Goal: Navigation & Orientation: Find specific page/section

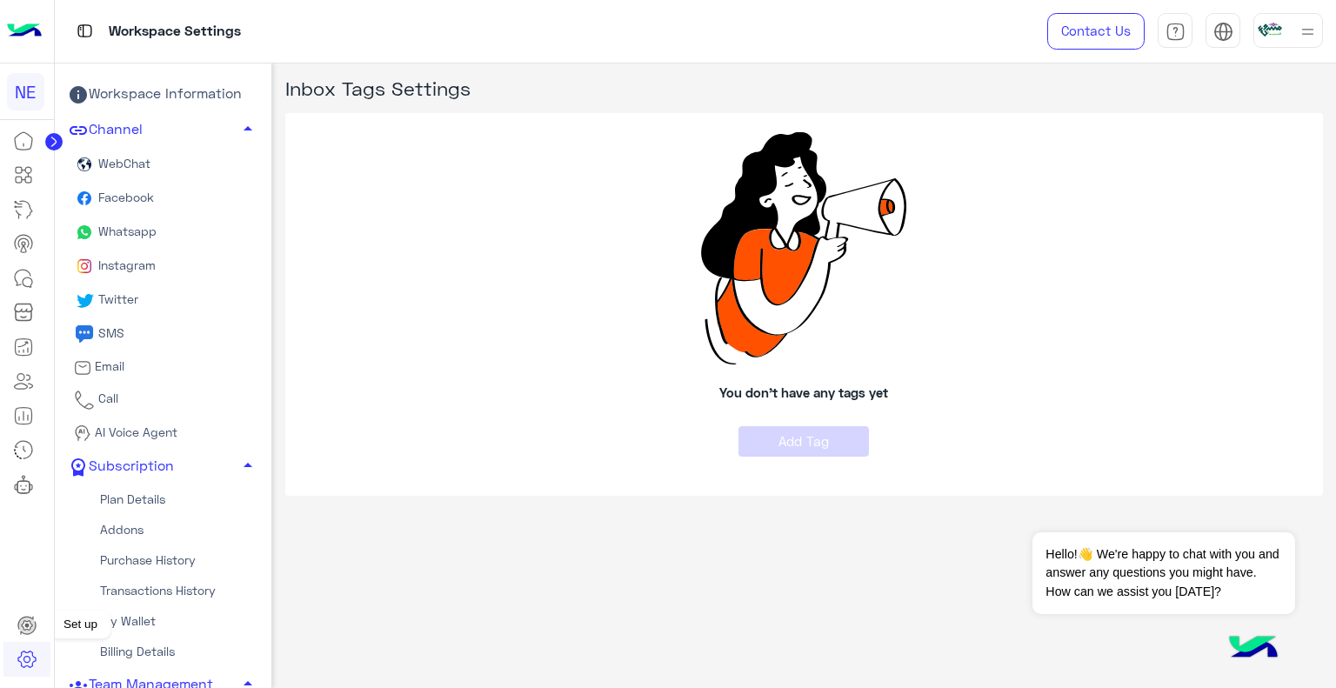
click at [17, 632] on icon at bounding box center [27, 625] width 21 height 21
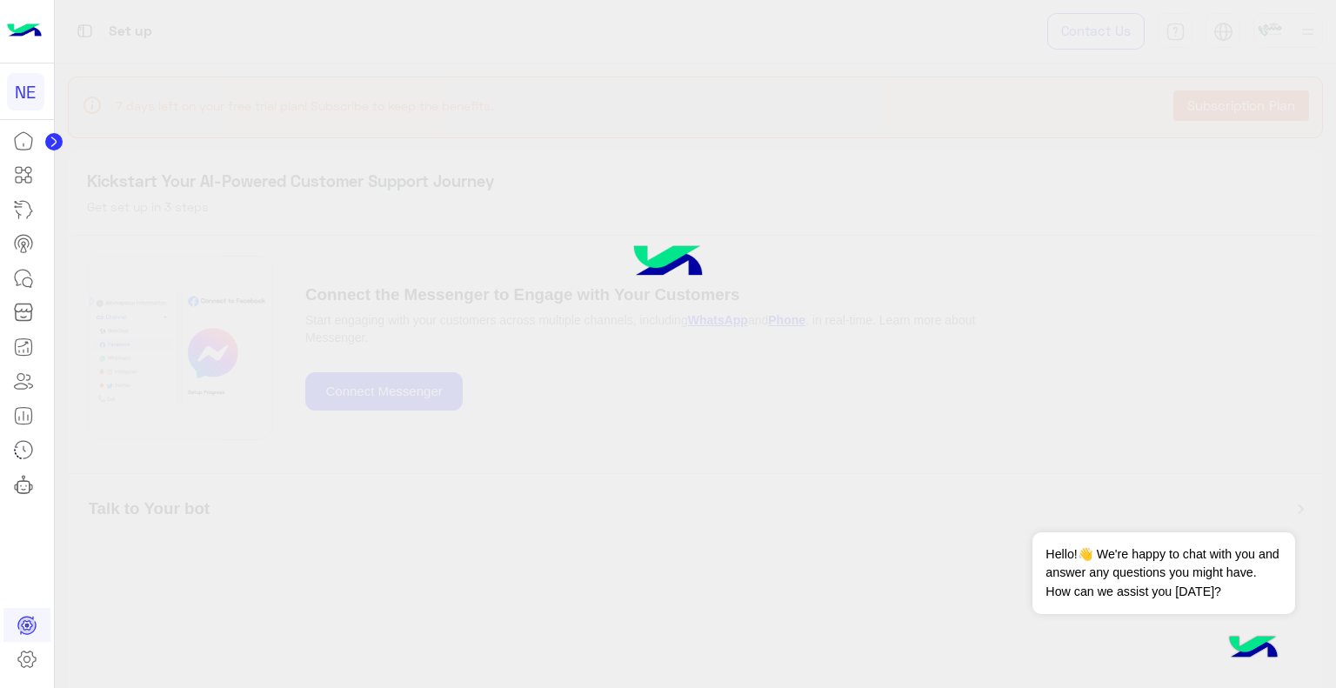
click at [37, 630] on icon at bounding box center [27, 625] width 21 height 21
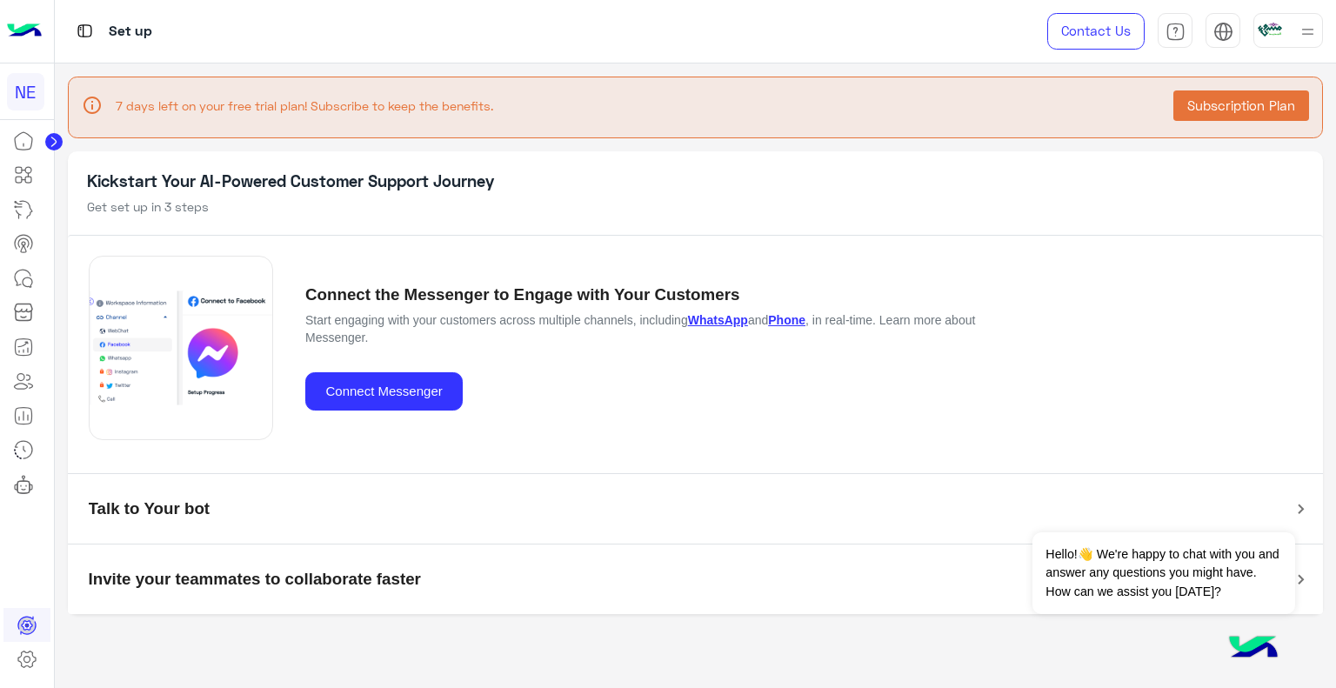
click at [1308, 23] on img at bounding box center [1307, 32] width 22 height 22
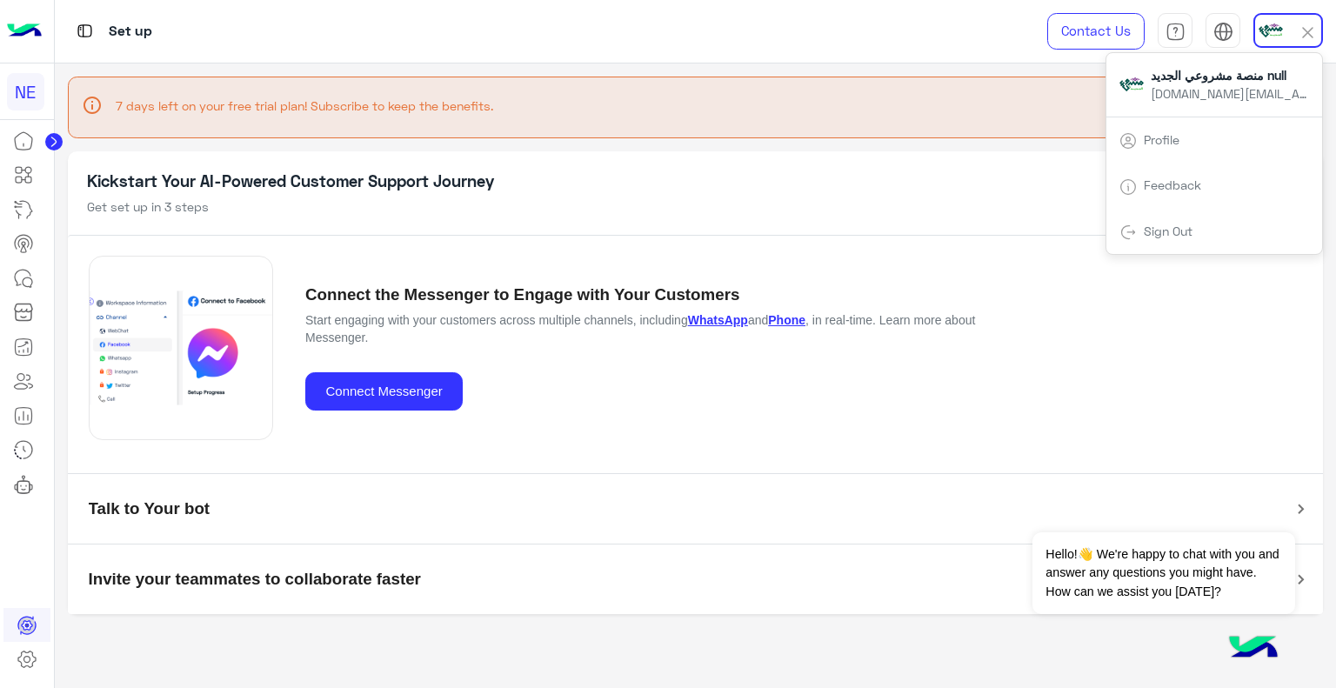
click at [1177, 145] on link "Profile" at bounding box center [1161, 139] width 36 height 15
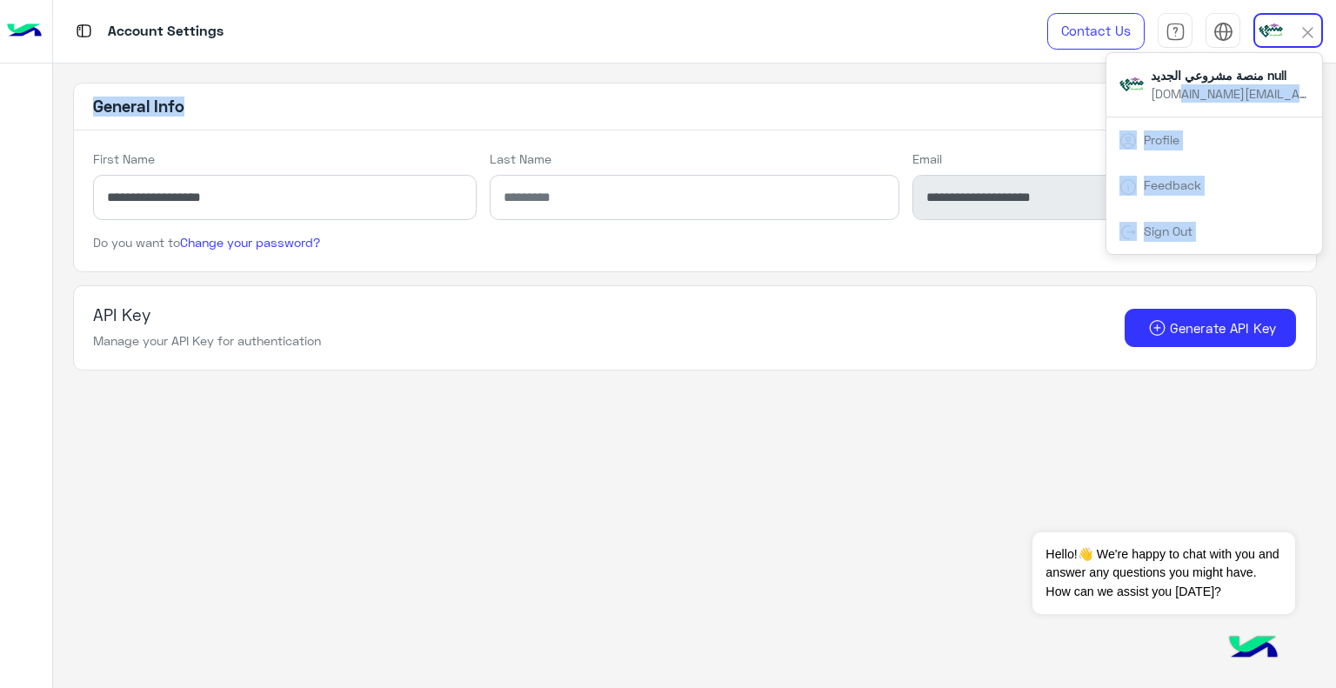
drag, startPoint x: 1177, startPoint y: 94, endPoint x: 842, endPoint y: 76, distance: 336.1
click at [842, 76] on div "**********" at bounding box center [694, 344] width 1283 height 688
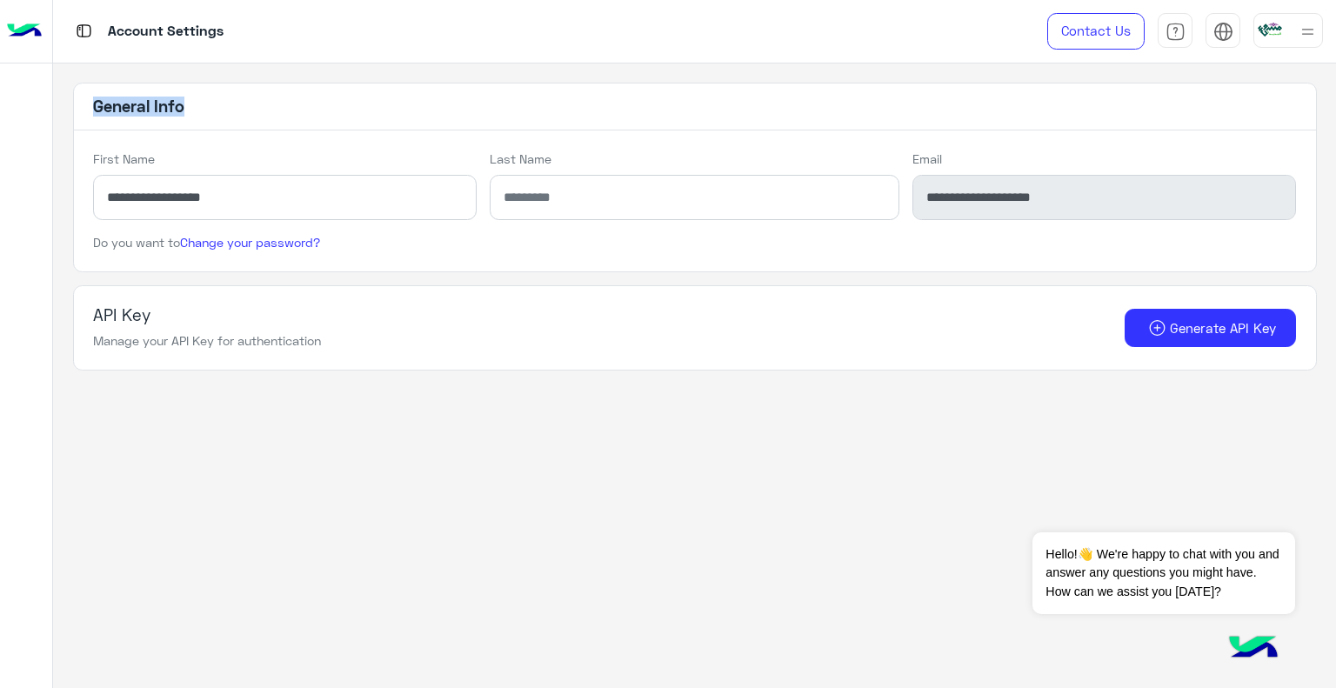
click at [842, 76] on app-account-settings-information "**********" at bounding box center [694, 375] width 1283 height 625
click at [753, 251] on div "Do you want to Change your password?" at bounding box center [695, 252] width 1242 height 38
click at [1224, 64] on span "عربي" at bounding box center [1223, 66] width 30 height 16
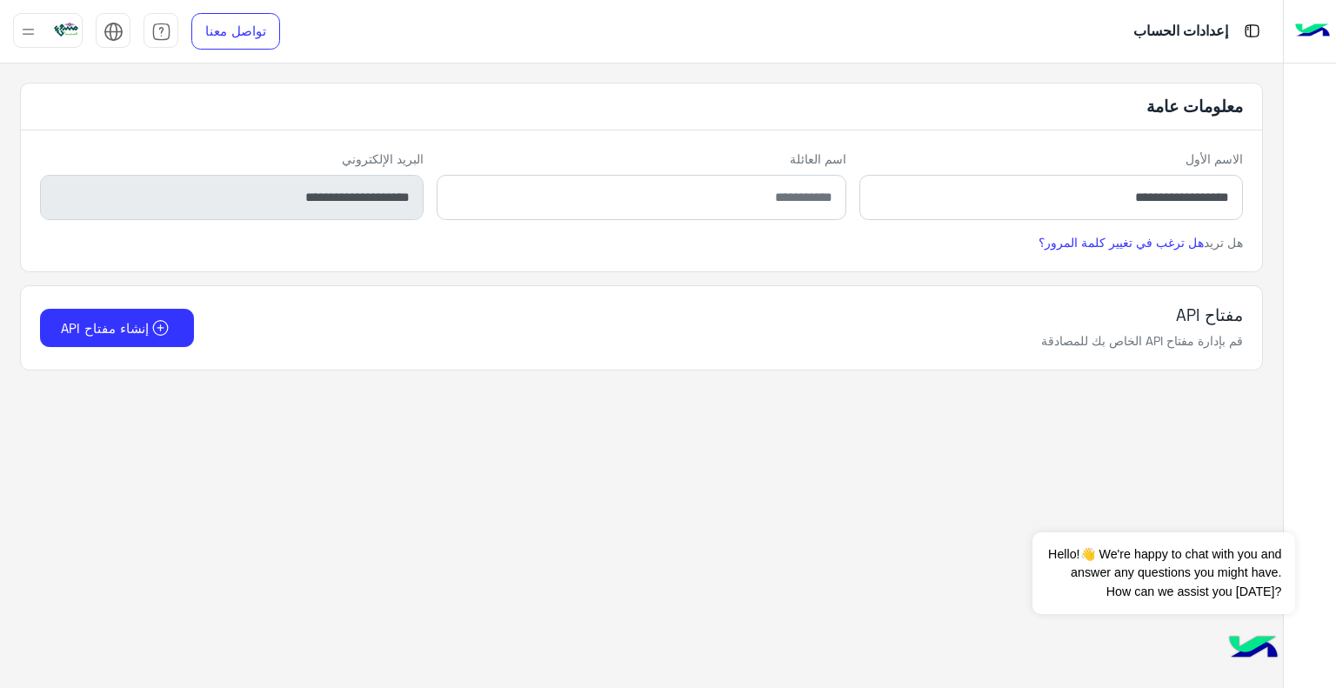
click at [54, 44] on div at bounding box center [48, 30] width 70 height 35
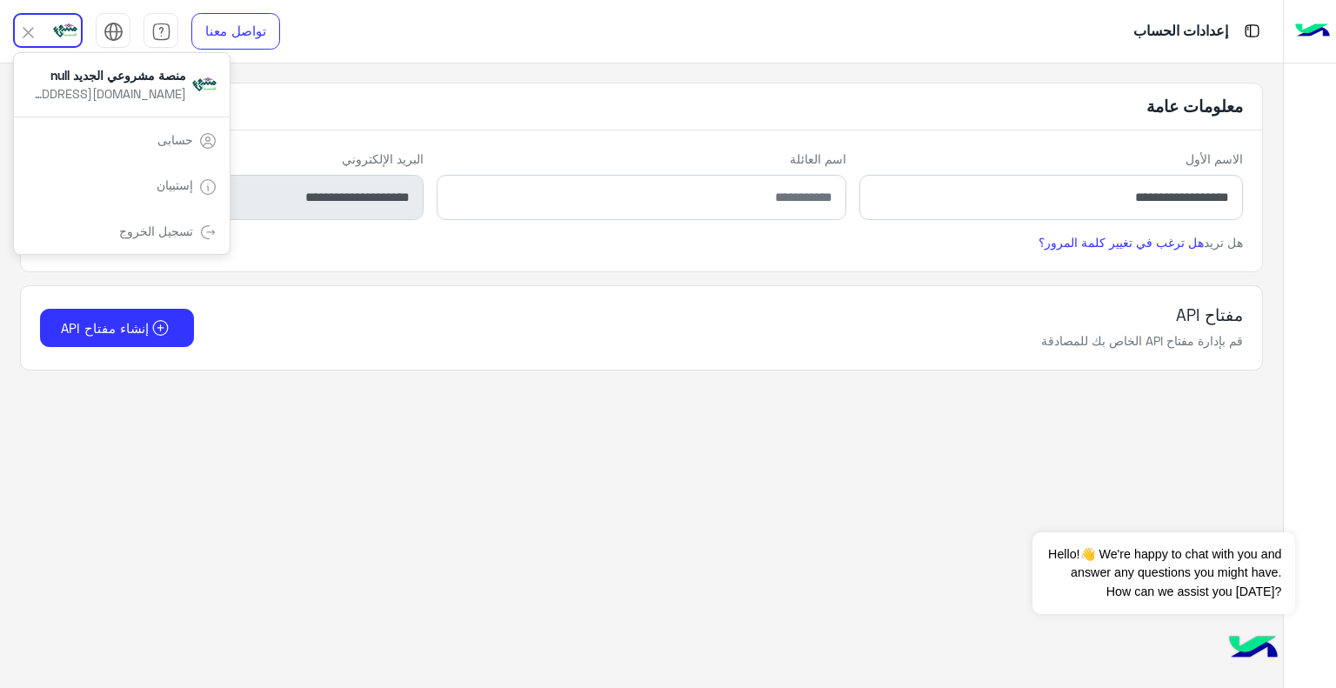
click at [1315, 37] on img at bounding box center [1312, 31] width 35 height 37
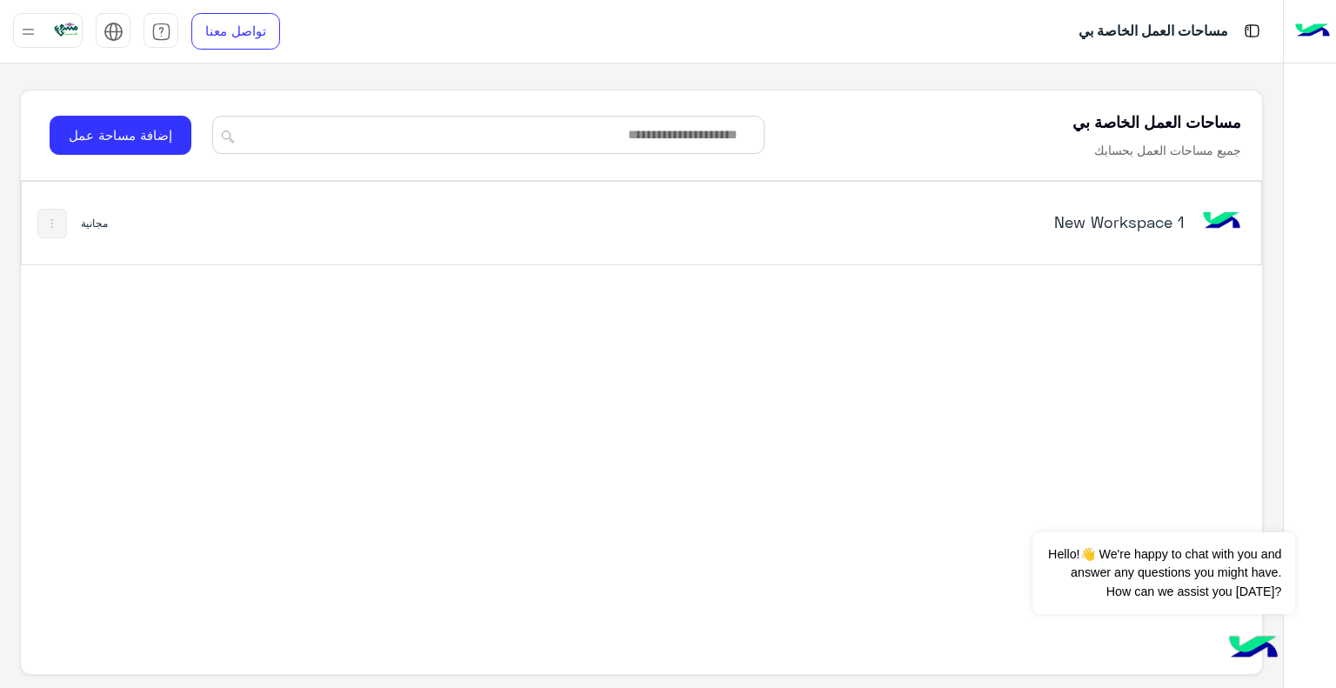
click at [1024, 245] on div "New Workspace 1" at bounding box center [882, 223] width 724 height 50
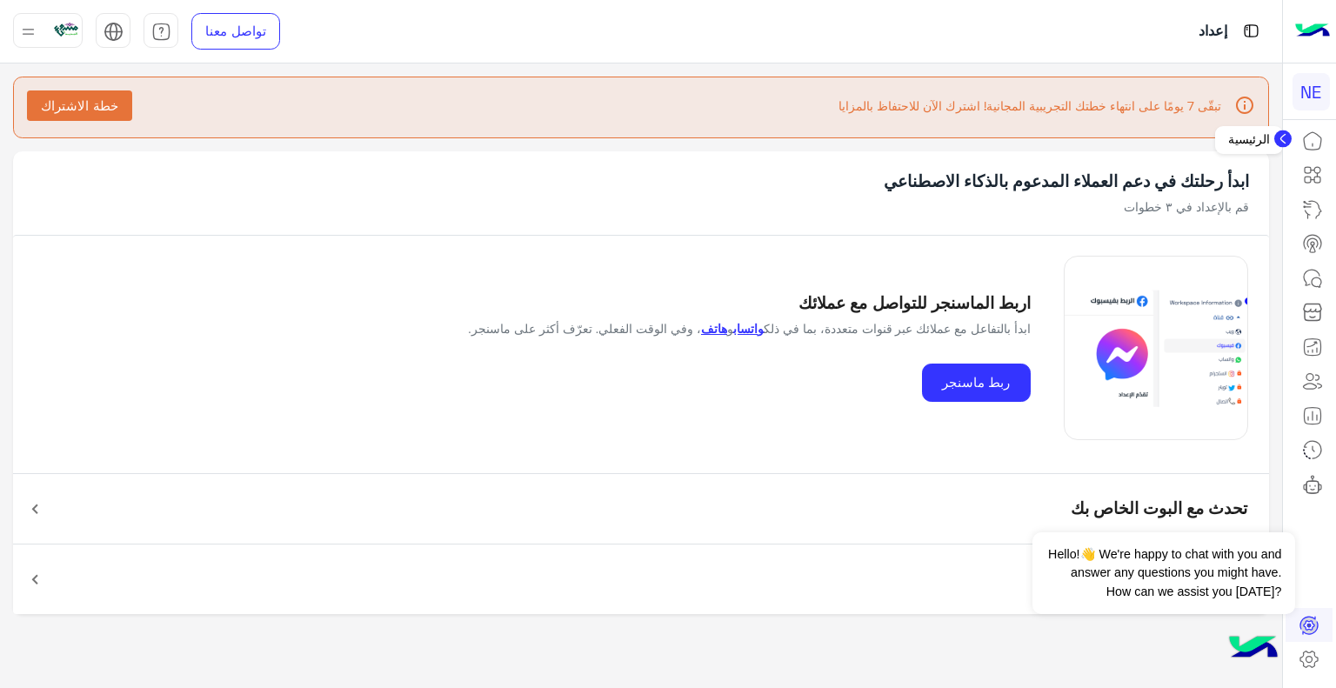
click at [1311, 133] on icon at bounding box center [1312, 140] width 21 height 21
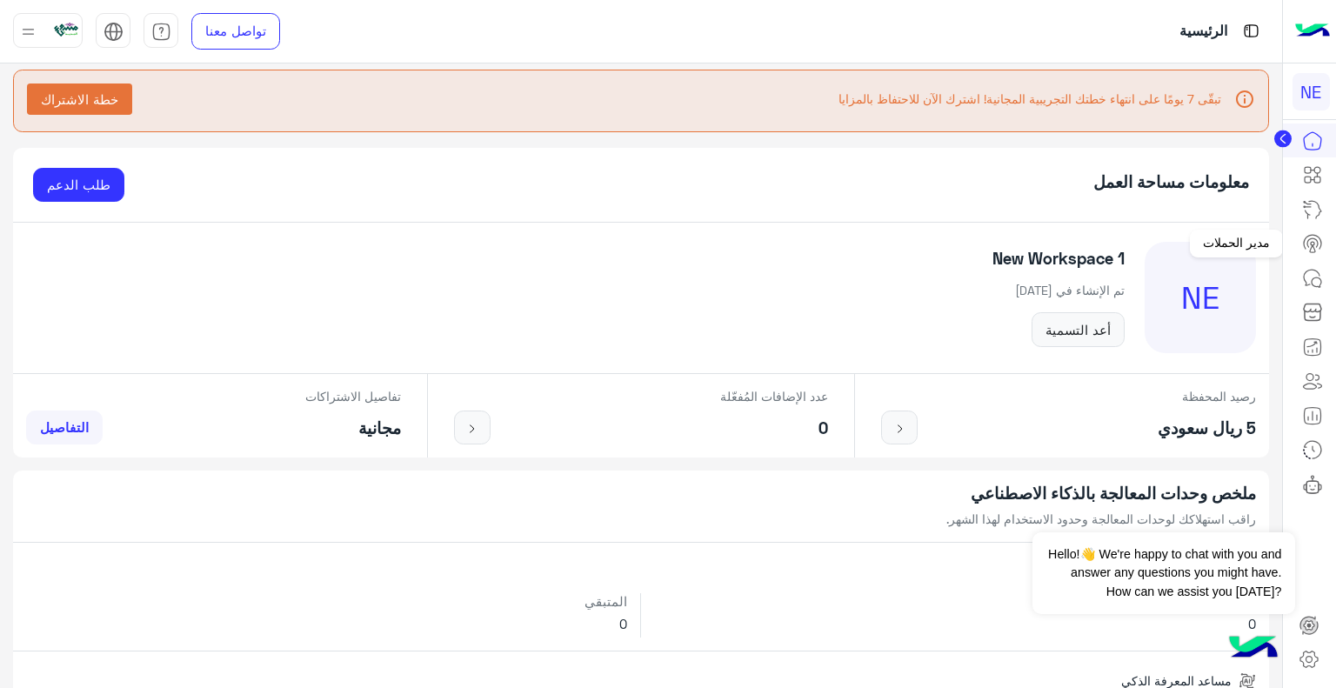
click at [1315, 246] on icon at bounding box center [1312, 243] width 21 height 21
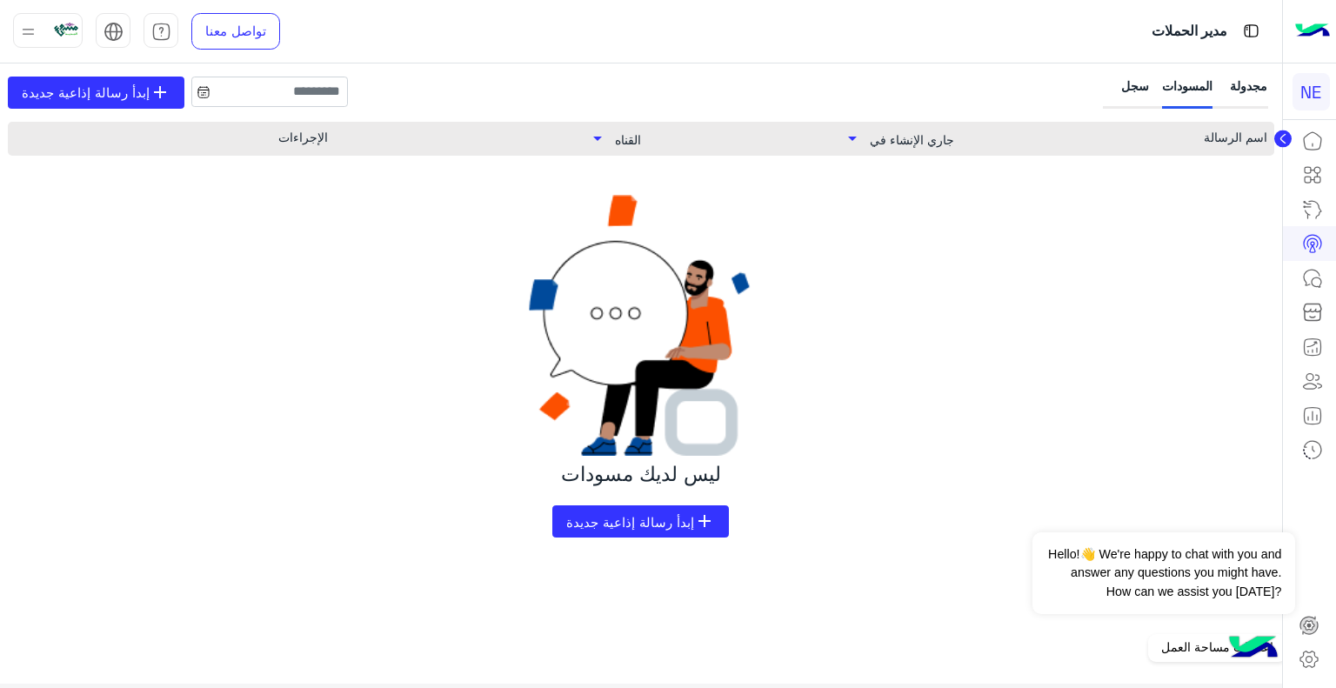
click at [1308, 659] on icon at bounding box center [1308, 659] width 21 height 21
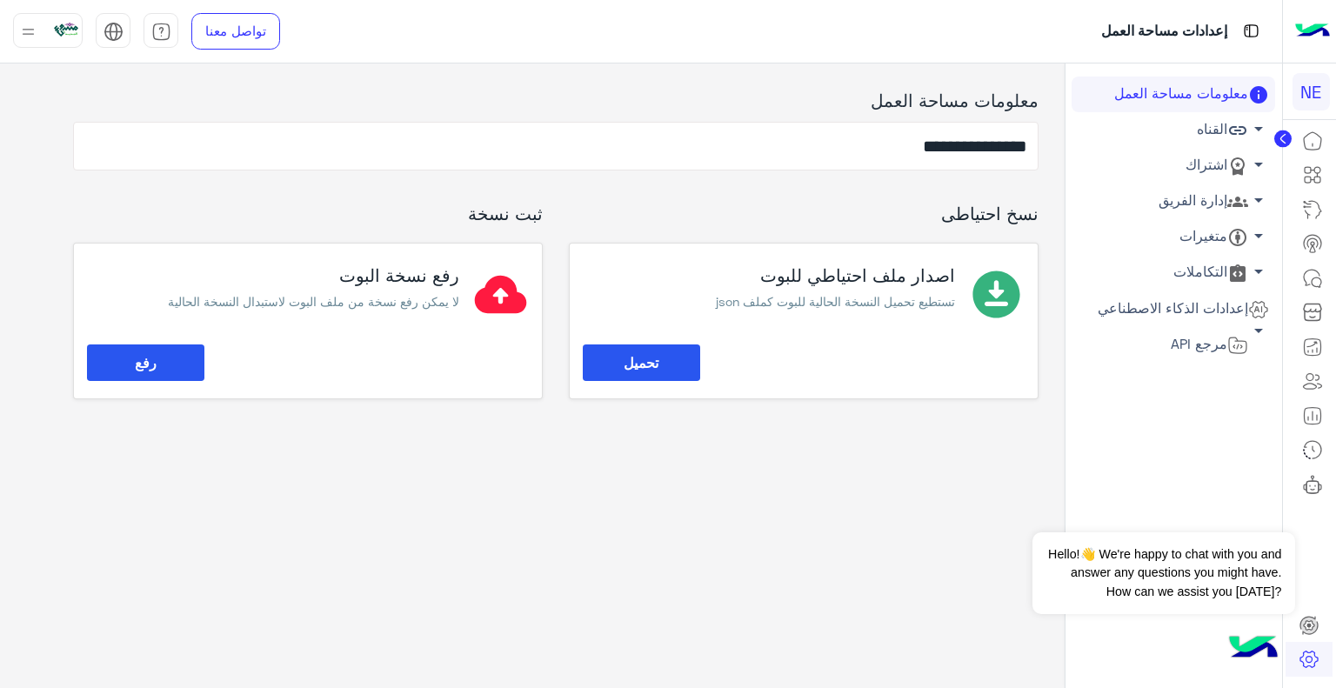
click at [50, 36] on div at bounding box center [48, 30] width 70 height 35
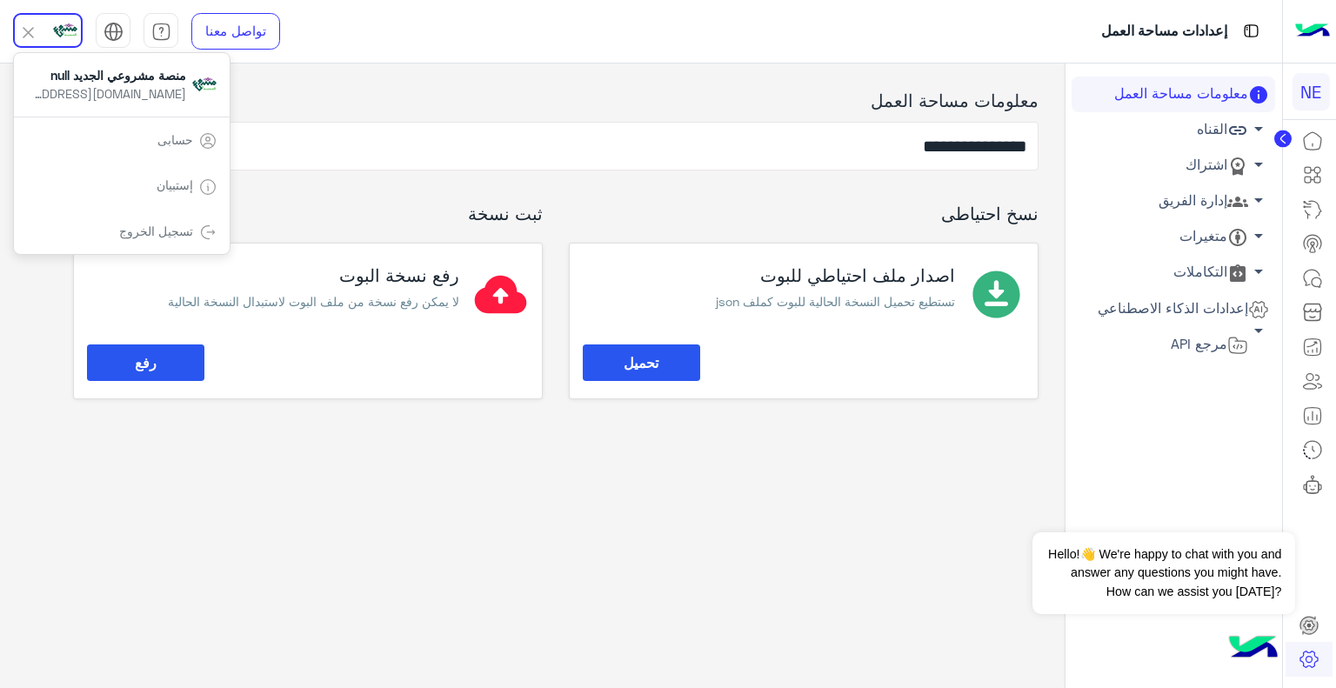
click at [170, 144] on link "حسابى" at bounding box center [175, 139] width 36 height 15
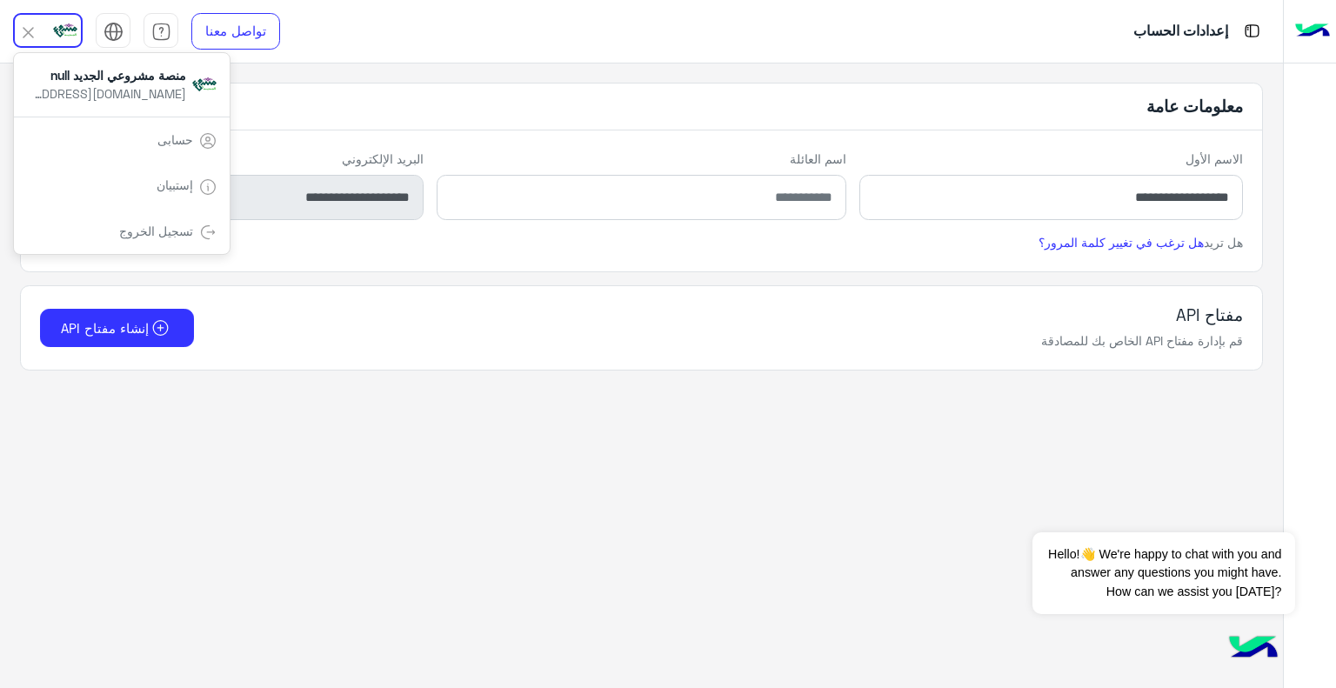
click at [515, 102] on h5 "معلومات عامة" at bounding box center [642, 106] width 1242 height 47
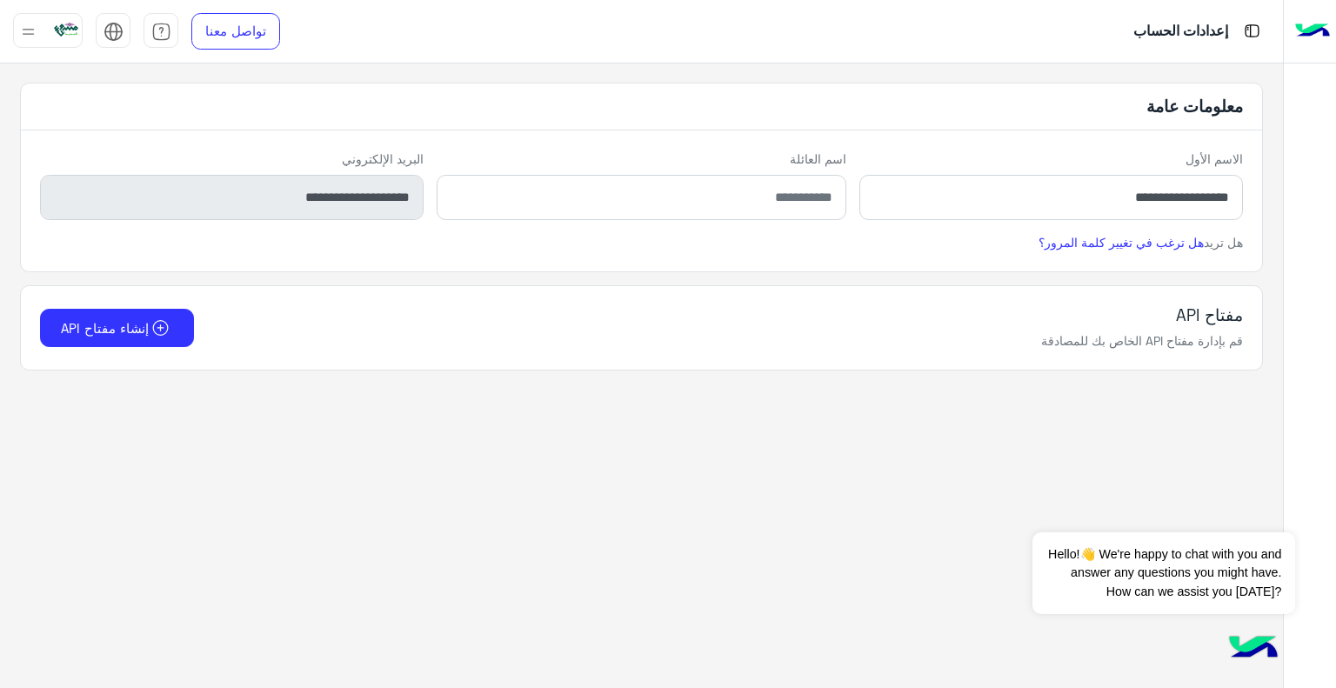
click at [56, 30] on img at bounding box center [66, 29] width 24 height 24
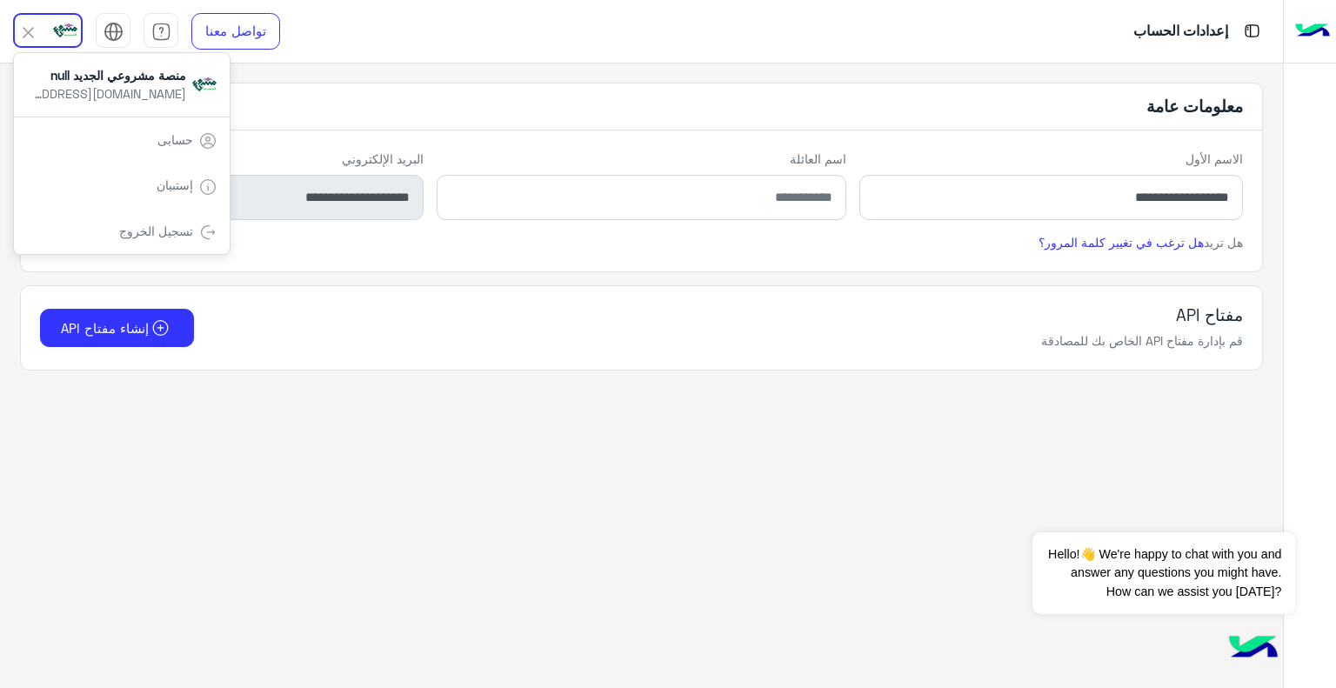
click at [1299, 26] on img at bounding box center [1312, 31] width 35 height 37
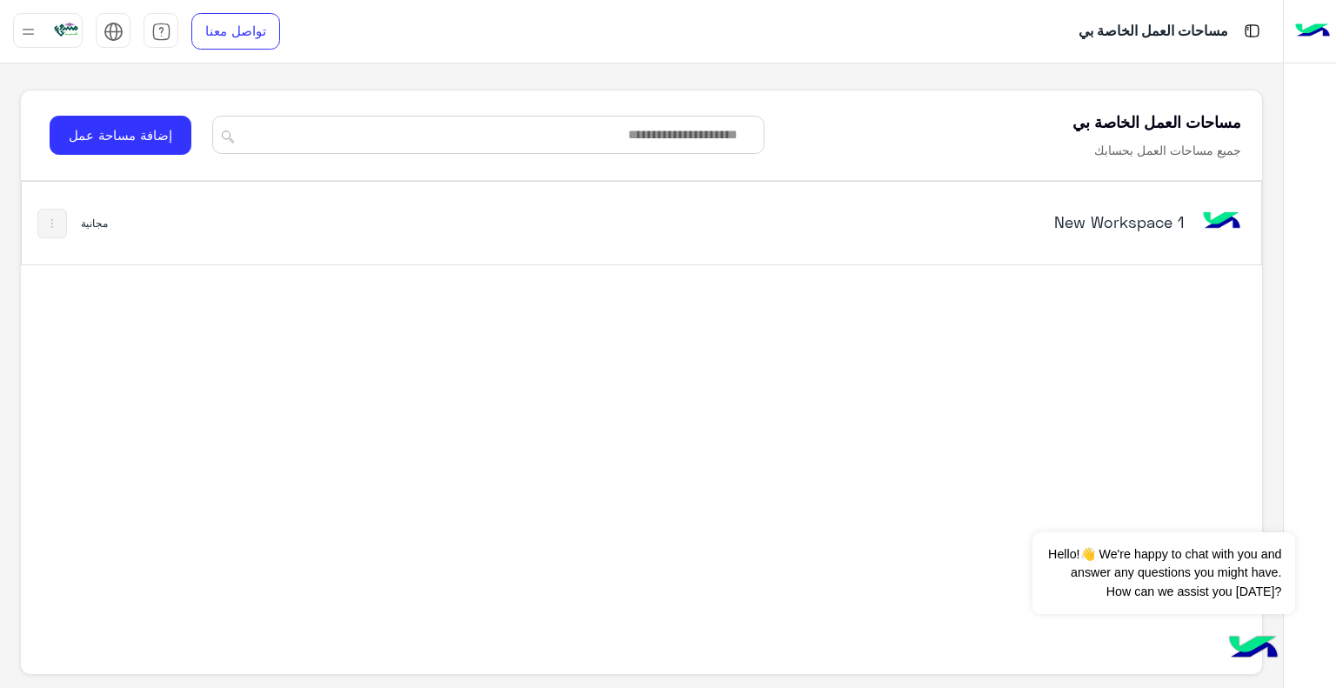
click at [1096, 232] on div "New Workspace 1" at bounding box center [967, 223] width 435 height 24
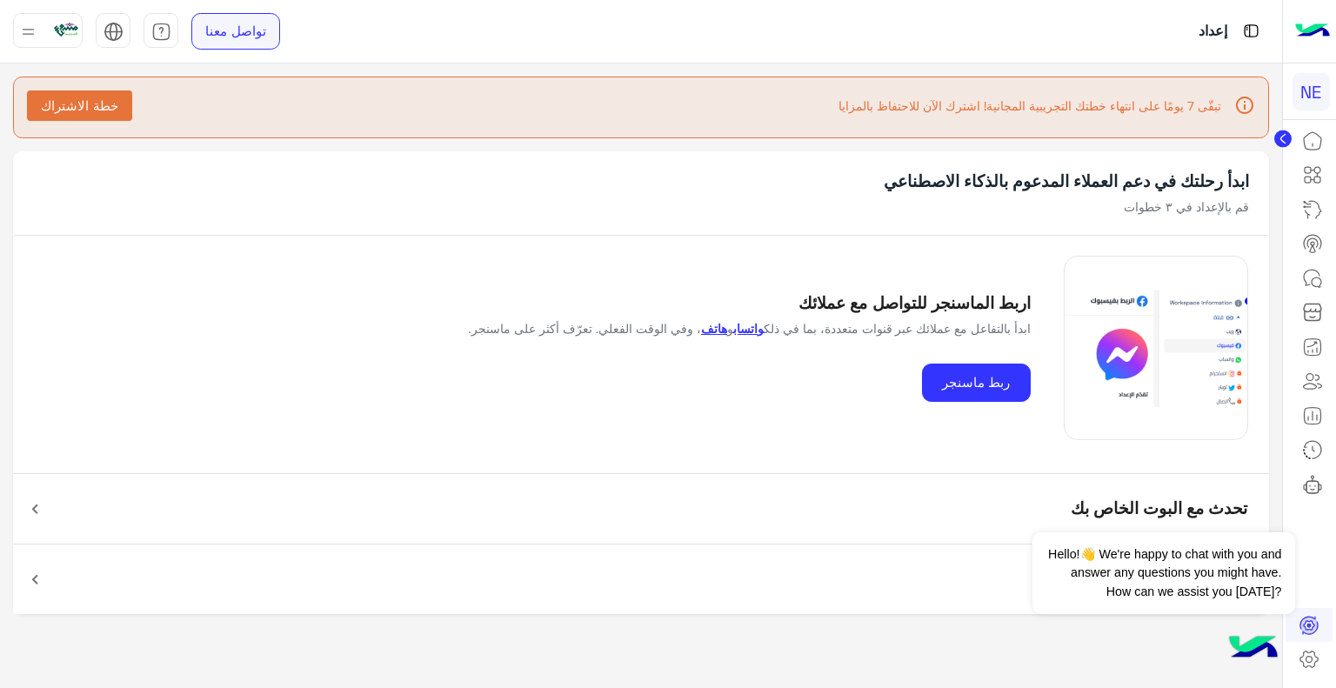
click at [243, 25] on link "تواصل معنا" at bounding box center [235, 31] width 89 height 37
